Goal: Task Accomplishment & Management: Manage account settings

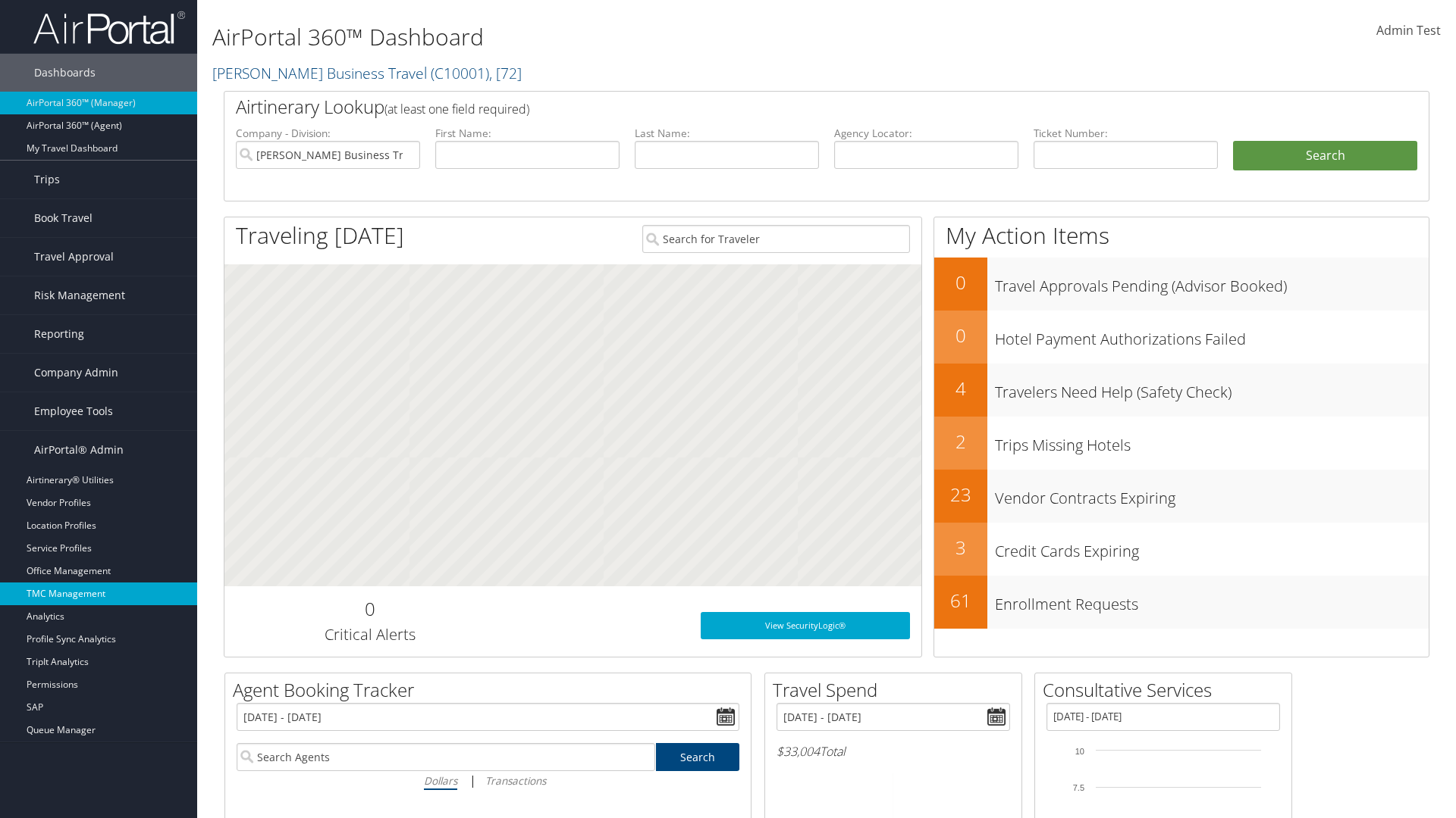
click at [99, 594] on link "TMC Management" at bounding box center [98, 593] width 197 height 22
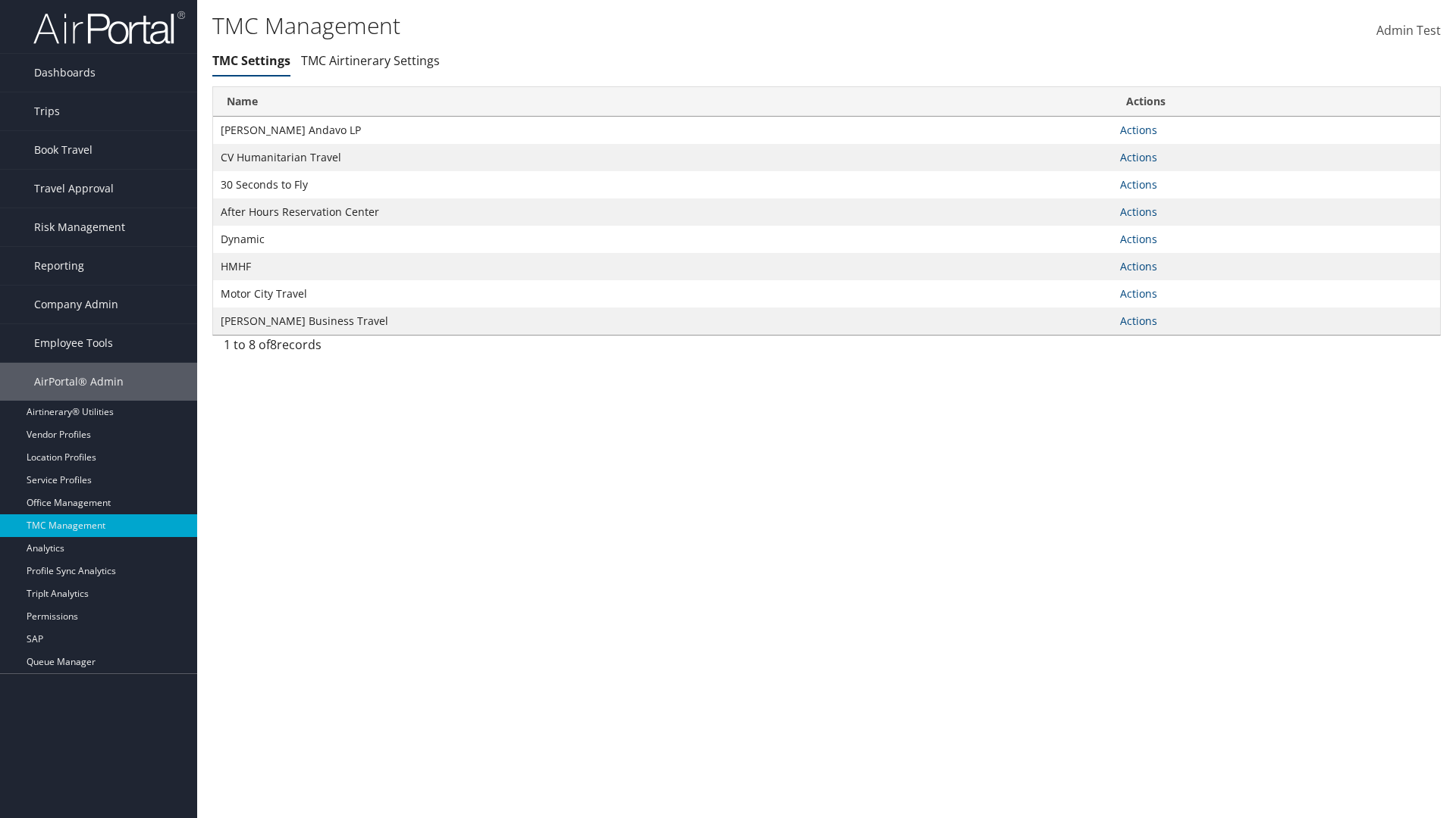
click at [1138, 129] on link "Actions" at bounding box center [1138, 129] width 37 height 14
click at [0, 0] on link "Manage Travel Offices" at bounding box center [0, 0] width 0 height 0
